Goal: Task Accomplishment & Management: Manage account settings

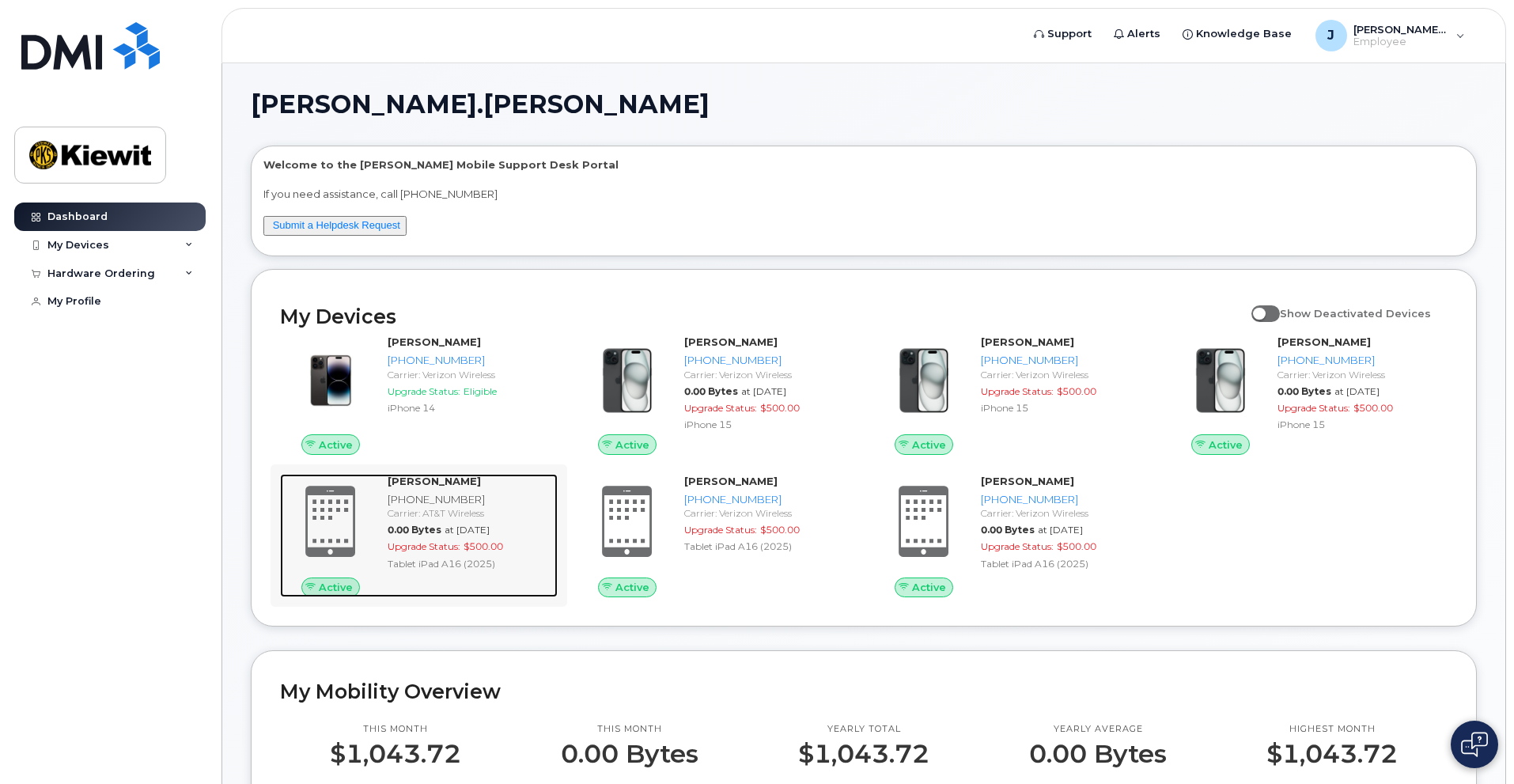
click at [443, 509] on div "Carrier: AT&T Wireless" at bounding box center [469, 513] width 164 height 14
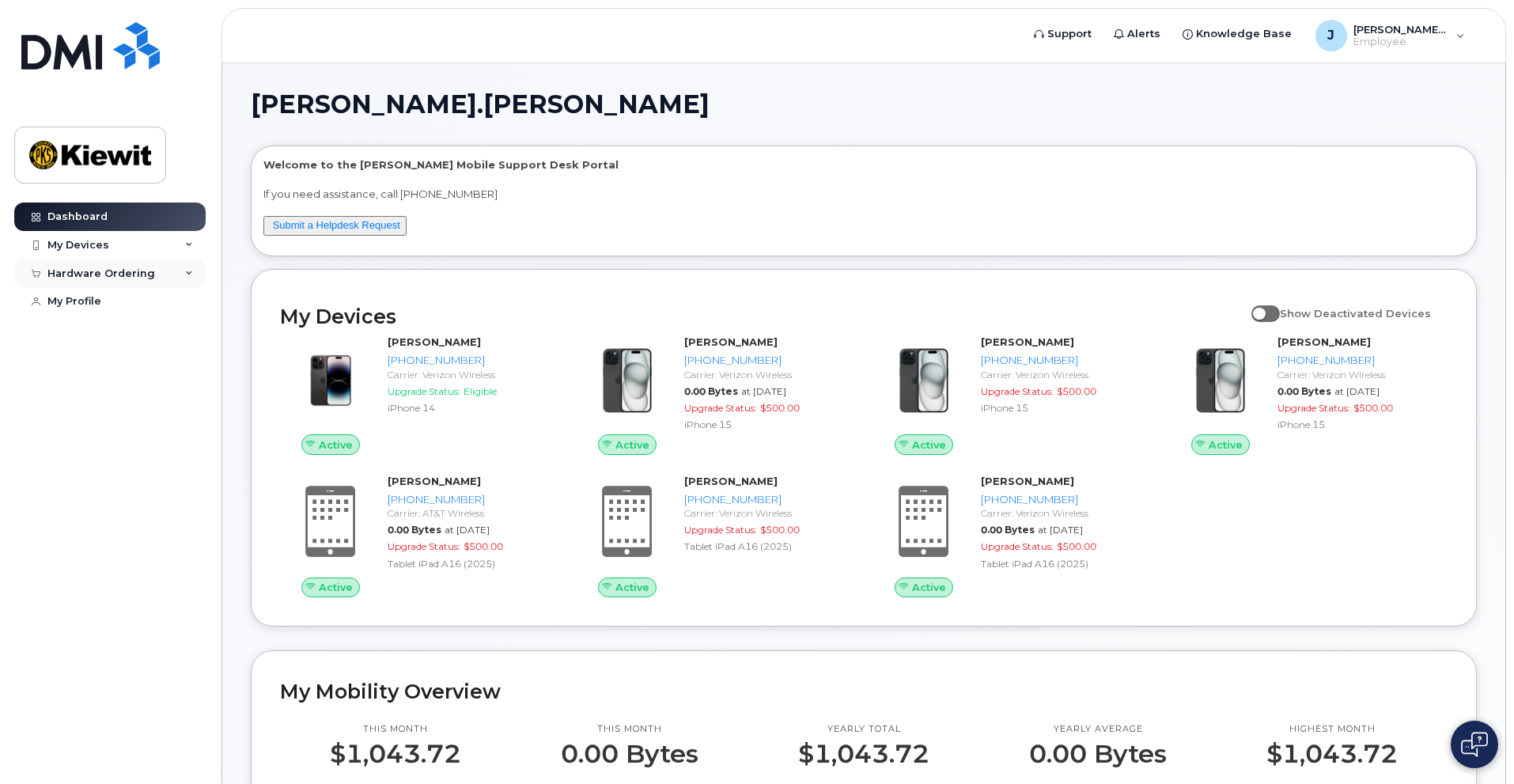
click at [138, 275] on div "Hardware Ordering" at bounding box center [101, 274] width 108 height 13
click at [82, 303] on div "My Orders" at bounding box center [82, 302] width 57 height 14
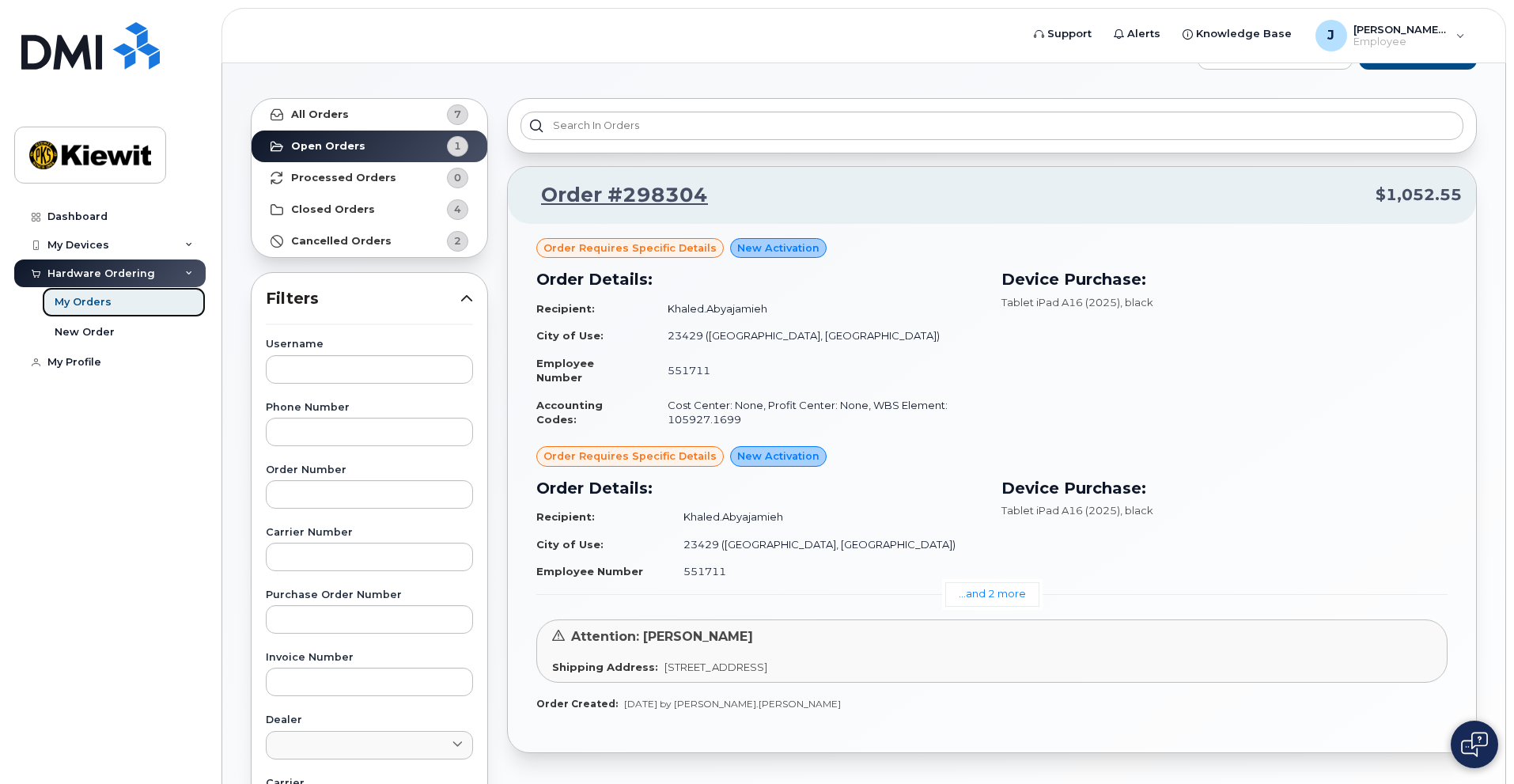
scroll to position [79, 0]
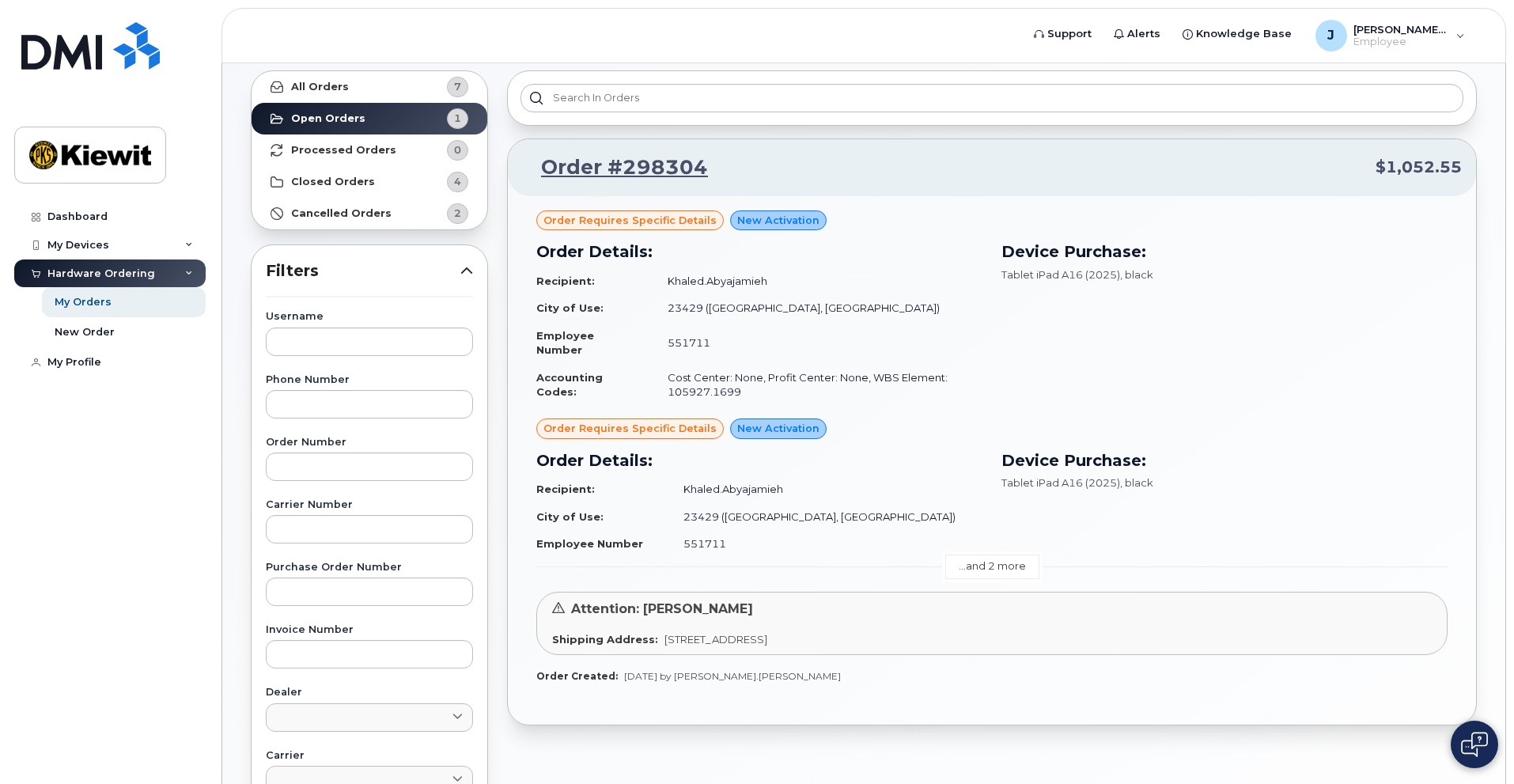
click at [1013, 564] on link "...and 2 more" at bounding box center [993, 566] width 94 height 25
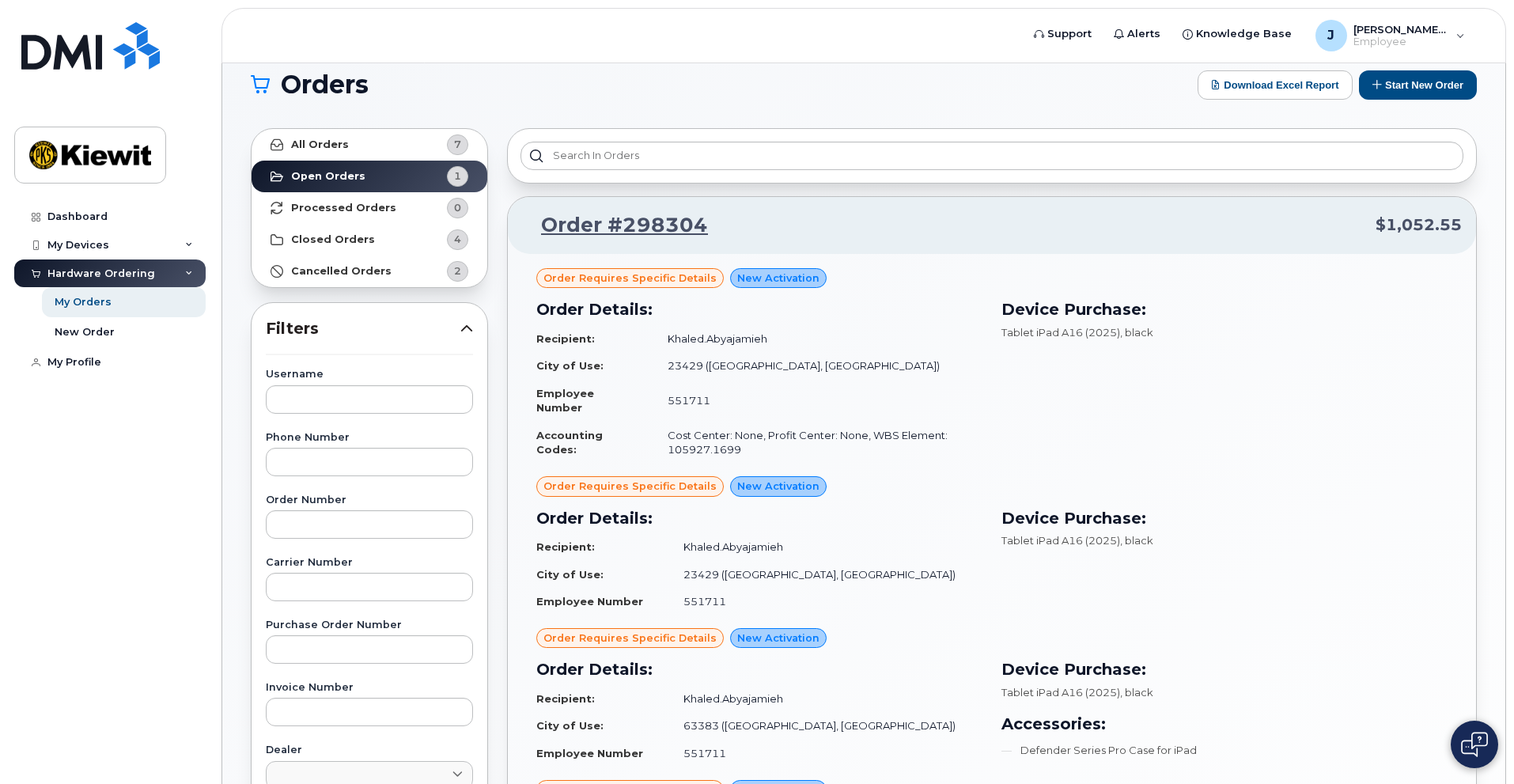
scroll to position [0, 0]
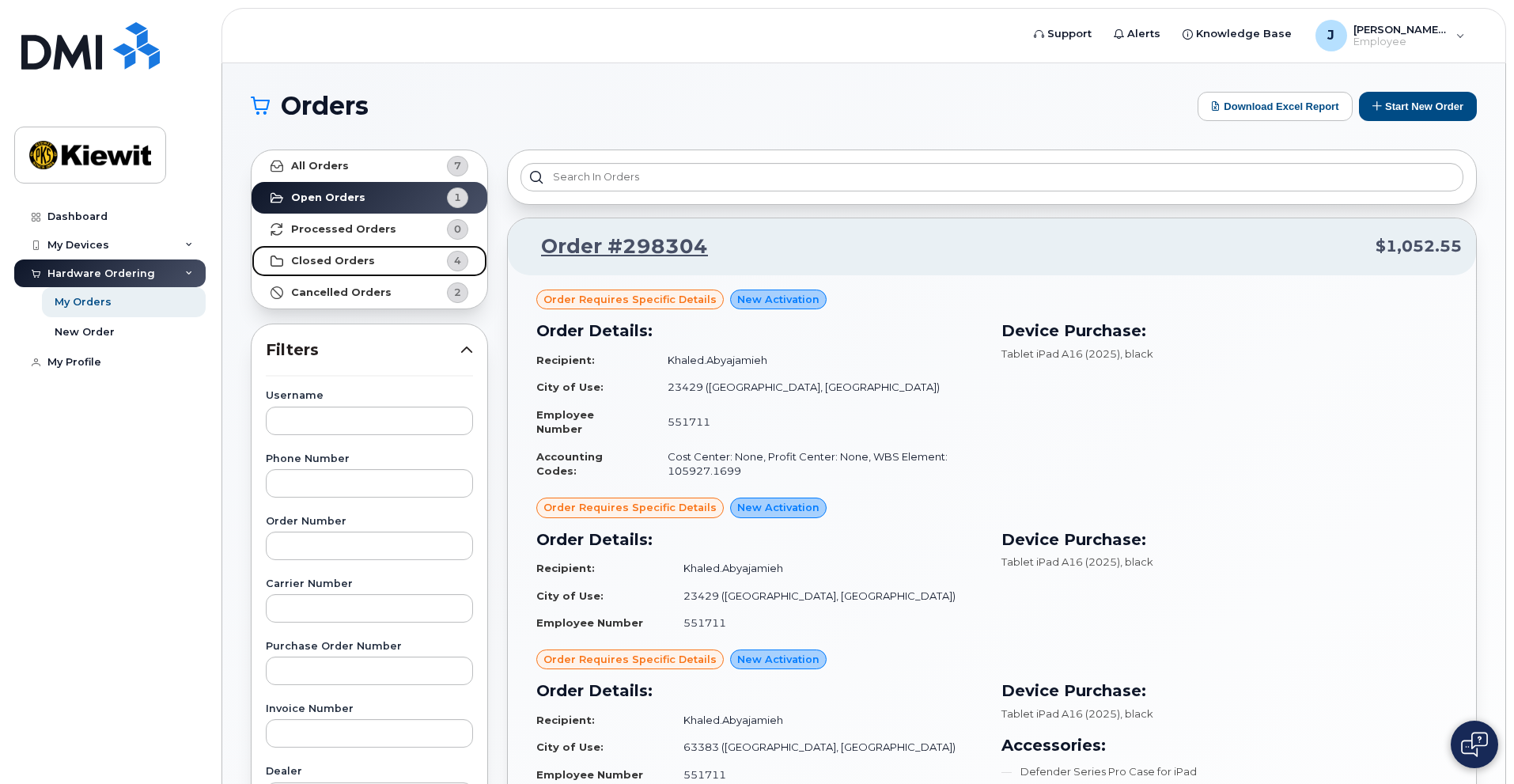
click at [333, 259] on strong "Closed Orders" at bounding box center [332, 261] width 84 height 13
